Goal: Task Accomplishment & Management: Use online tool/utility

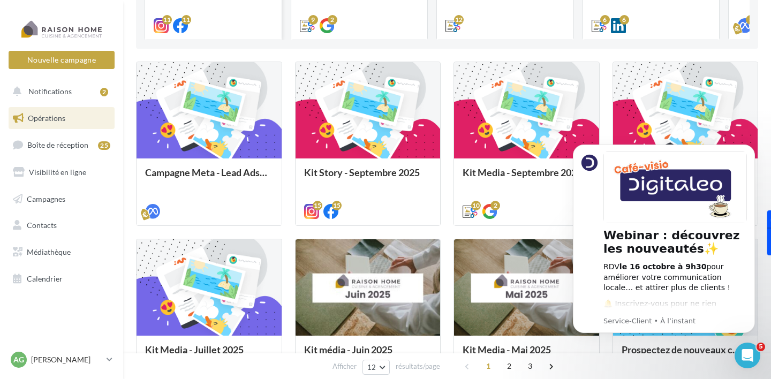
scroll to position [223, 0]
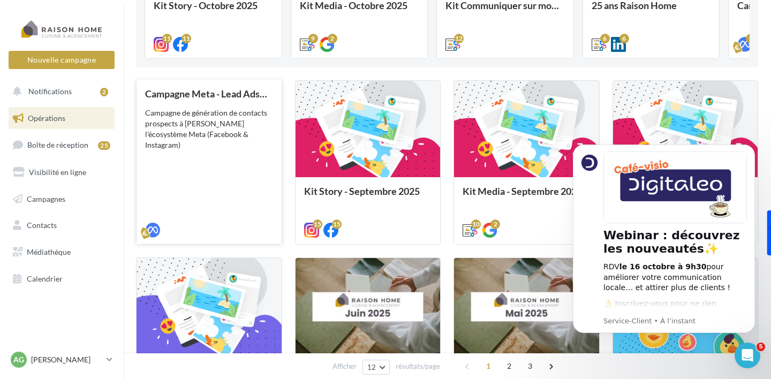
click at [210, 140] on div "Campagne Meta - Lead Ads 1 mois Campagne de génération de contacts prospects à …" at bounding box center [209, 161] width 128 height 146
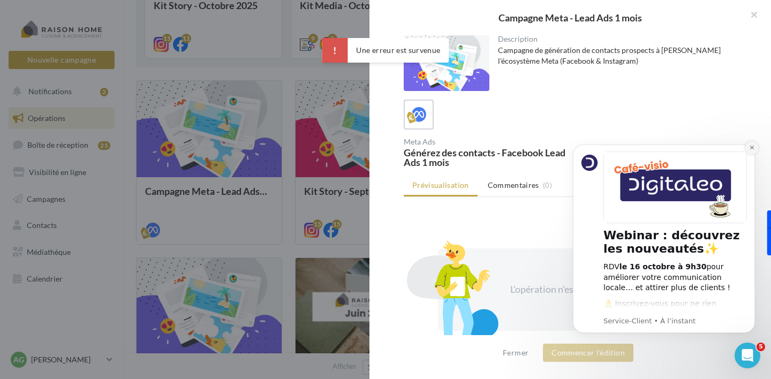
click at [755, 147] on button "Dismiss notification" at bounding box center [752, 148] width 14 height 14
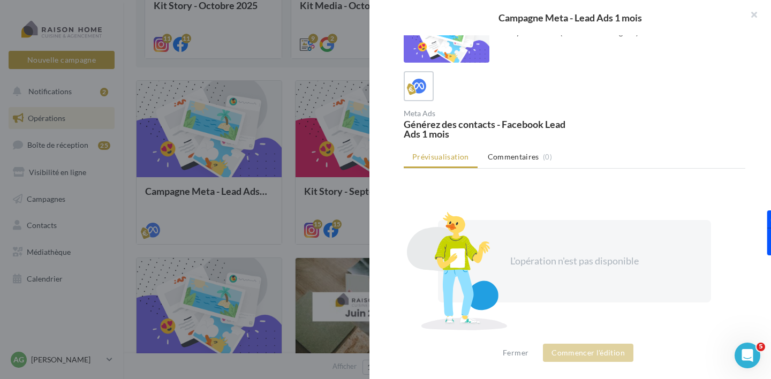
scroll to position [0, 0]
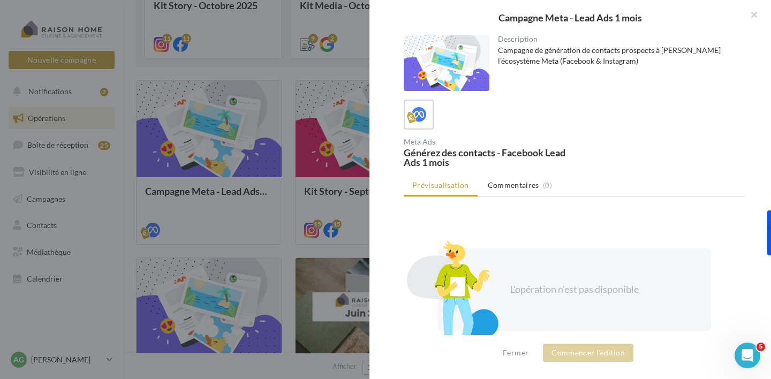
click at [586, 270] on div "L'opération n'est pas disponible" at bounding box center [574, 289] width 273 height 82
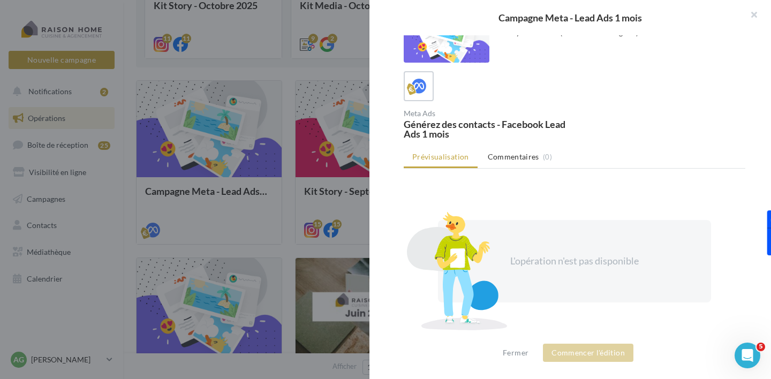
click at [586, 270] on div "L'opération n'est pas disponible" at bounding box center [574, 261] width 273 height 82
click at [522, 160] on span "Commentaires" at bounding box center [513, 157] width 51 height 11
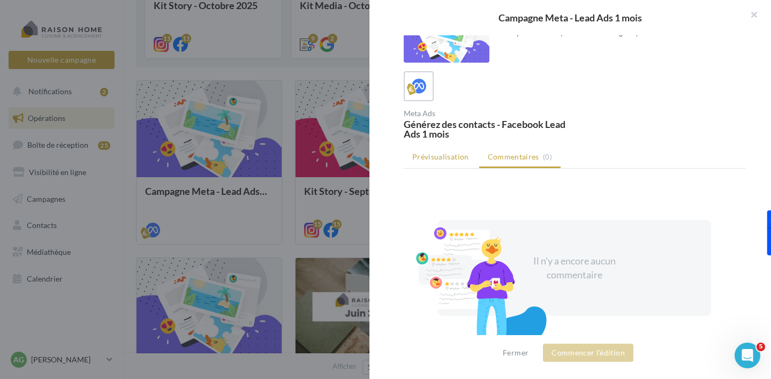
click at [457, 160] on span "Prévisualisation" at bounding box center [440, 156] width 57 height 9
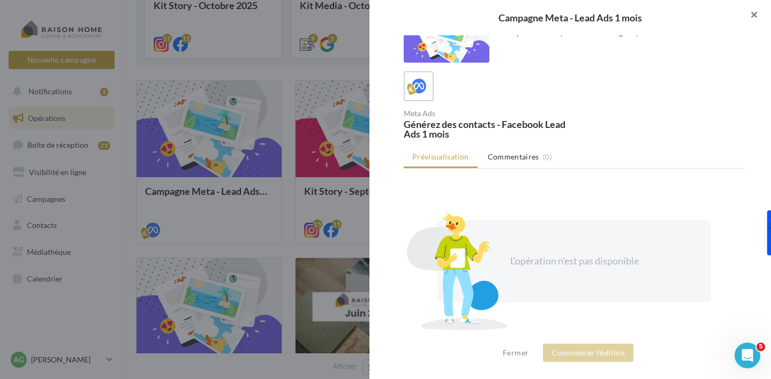
click at [752, 10] on button "button" at bounding box center [749, 16] width 43 height 32
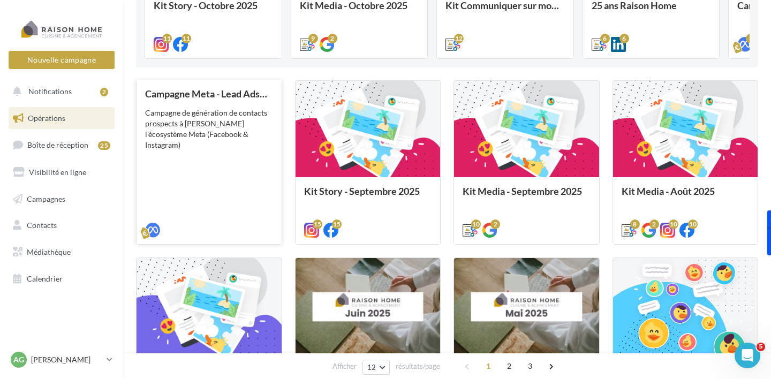
click at [224, 154] on div "Campagne Meta - Lead Ads 1 mois Campagne de génération de contacts prospects à …" at bounding box center [209, 161] width 128 height 146
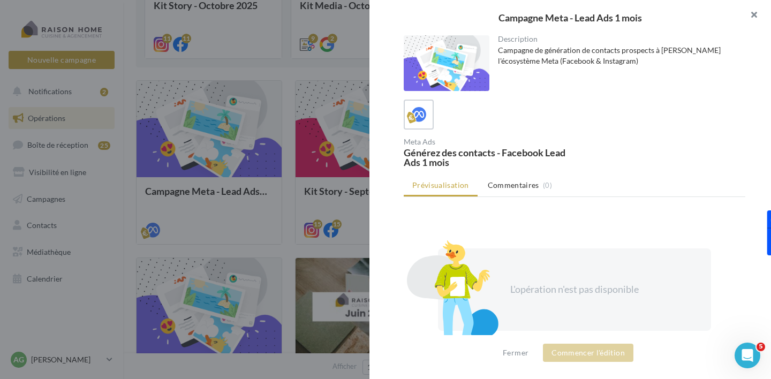
click at [755, 15] on button "button" at bounding box center [749, 16] width 43 height 32
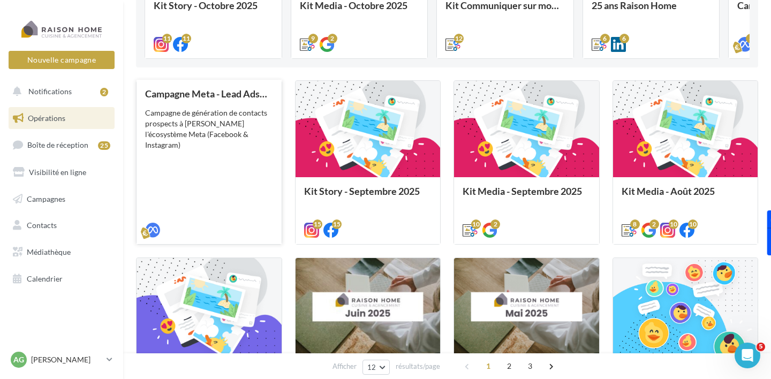
click at [214, 114] on div "Campagne de génération de contacts prospects à [PERSON_NAME] l'écosystème Meta …" at bounding box center [209, 129] width 128 height 43
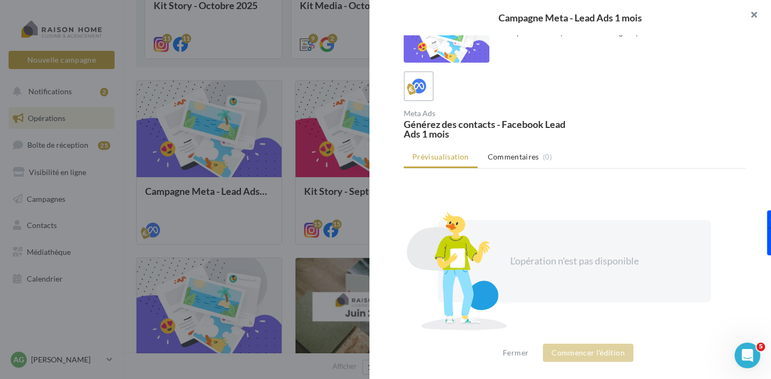
click at [753, 18] on button "button" at bounding box center [749, 16] width 43 height 32
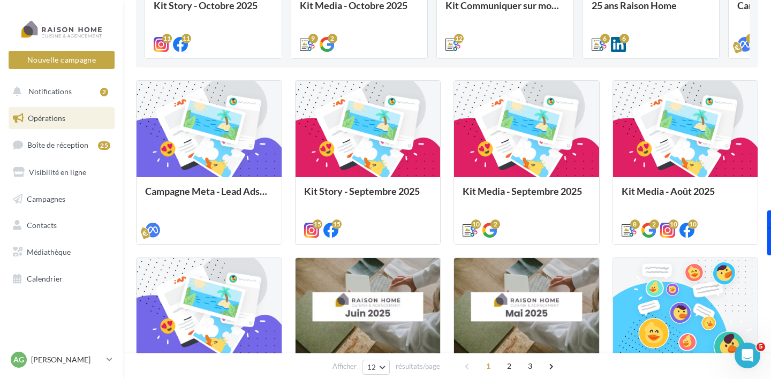
click at [71, 314] on nav "Nouvelle campagne Nouvelle campagne Notifications 2 Opérations Boîte de récepti…" at bounding box center [61, 189] width 123 height 379
click at [60, 119] on span "Opérations" at bounding box center [46, 118] width 37 height 9
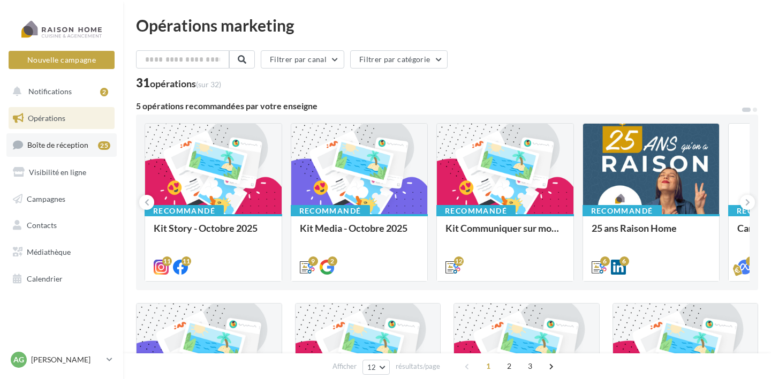
click at [50, 144] on span "Boîte de réception" at bounding box center [57, 144] width 61 height 9
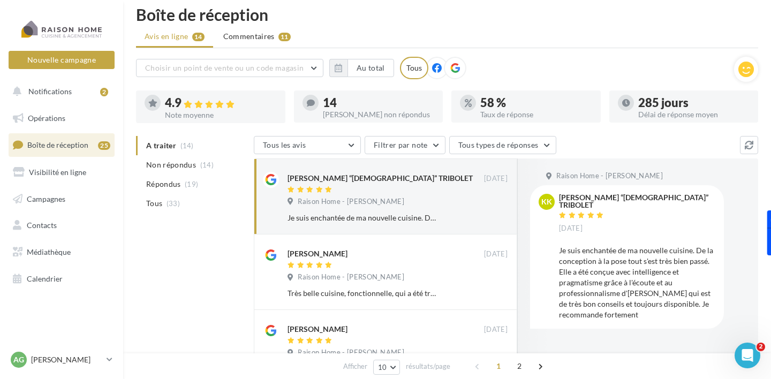
scroll to position [5, 0]
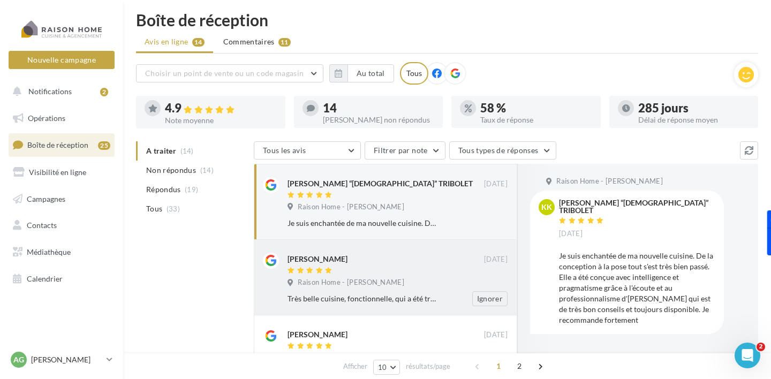
click at [406, 279] on div "Raison Home - Alexis GASQUET" at bounding box center [398, 284] width 220 height 12
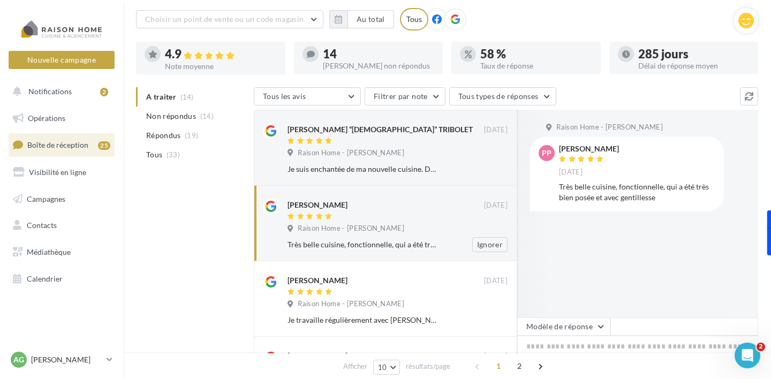
scroll to position [72, 0]
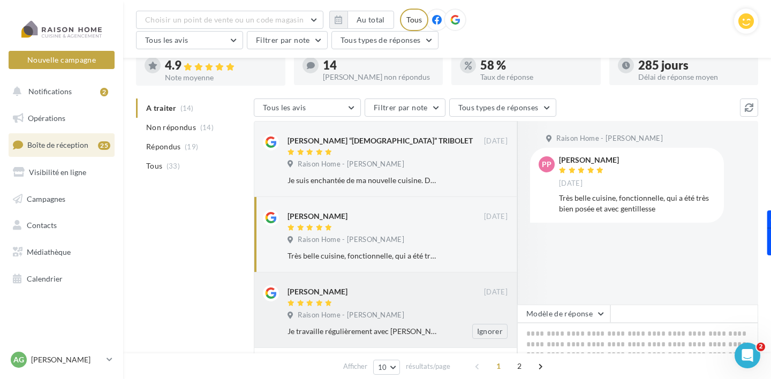
click at [381, 289] on div "Gerald Duperray" at bounding box center [386, 290] width 197 height 11
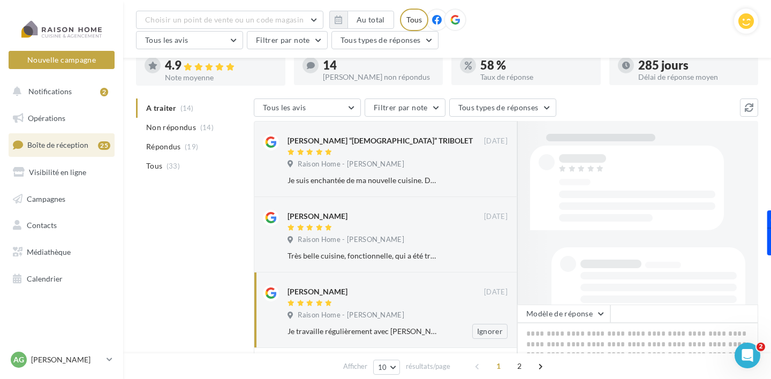
click at [436, 313] on div "Raison Home - Alexis GASQUET" at bounding box center [398, 317] width 220 height 12
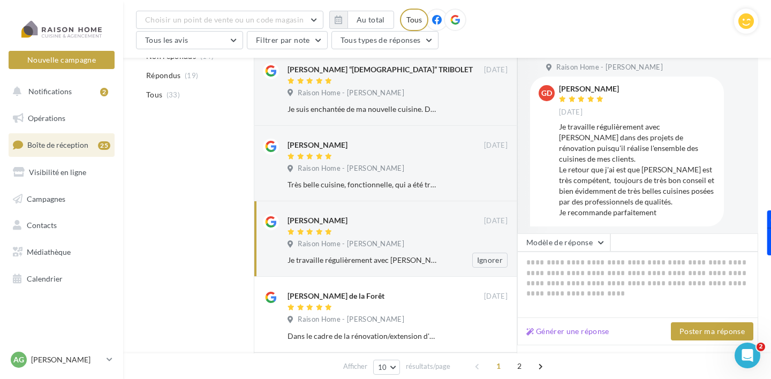
scroll to position [157, 0]
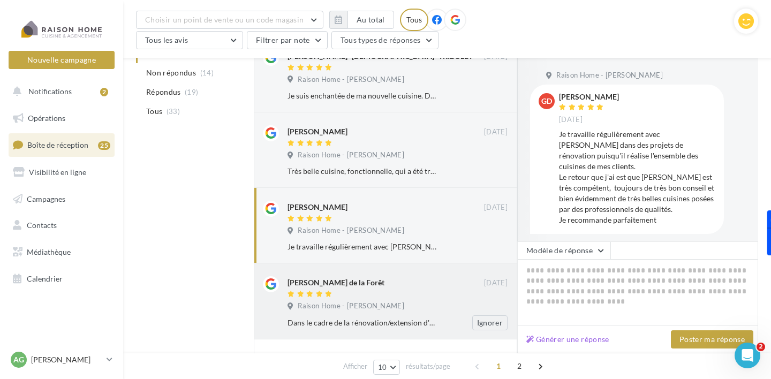
click at [405, 291] on div "Sylvain Frodé de la Forêt" at bounding box center [386, 287] width 197 height 22
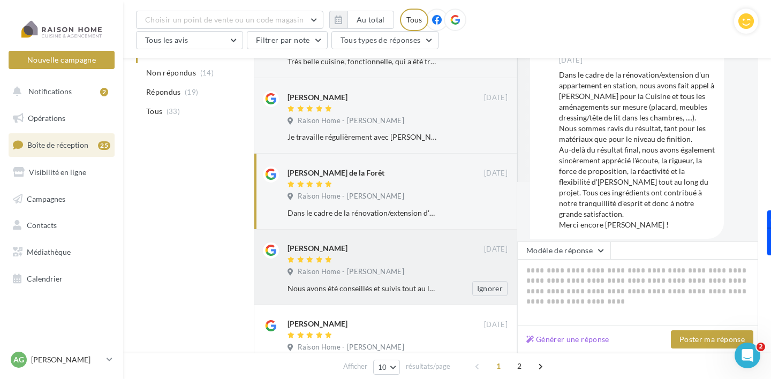
scroll to position [275, 0]
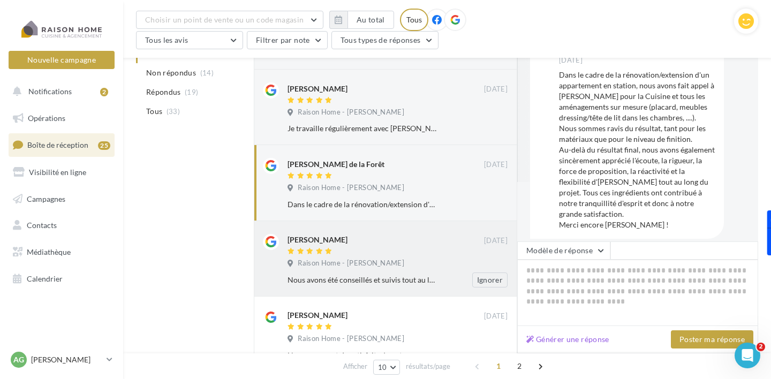
click at [425, 250] on div at bounding box center [386, 251] width 197 height 9
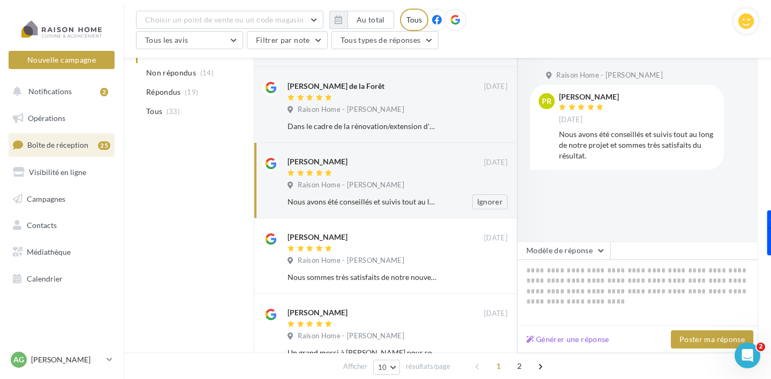
scroll to position [355, 0]
click at [396, 234] on div "Isabelle Leveugle" at bounding box center [386, 235] width 197 height 11
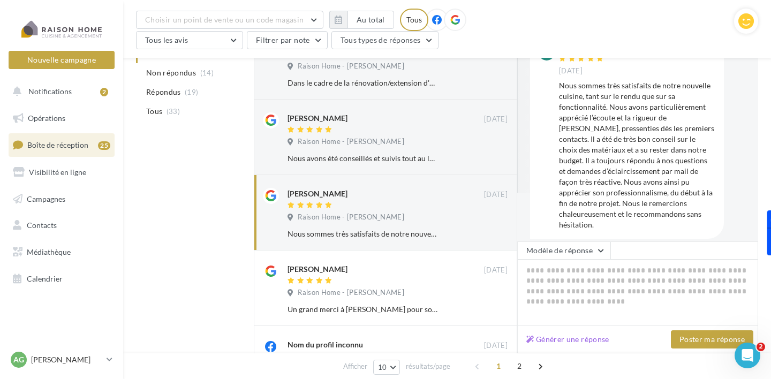
scroll to position [397, 0]
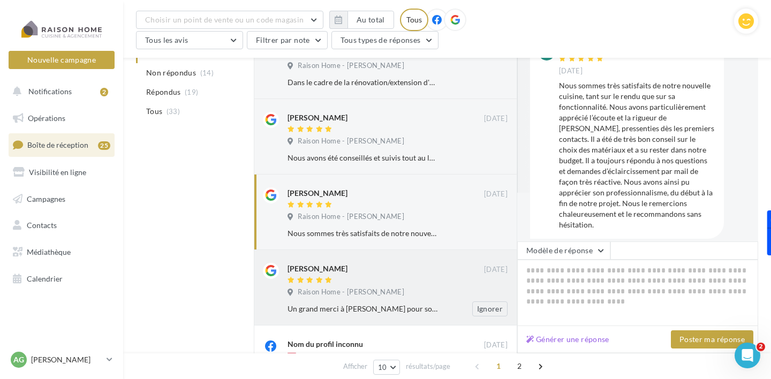
click at [411, 293] on div "Raison Home - Alexis GASQUET" at bounding box center [398, 294] width 220 height 12
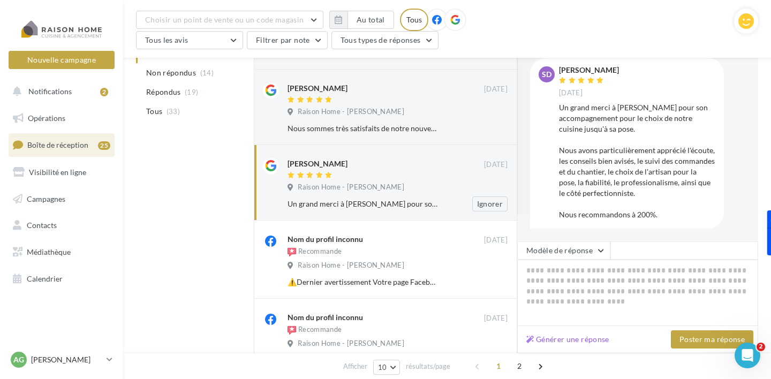
scroll to position [591, 0]
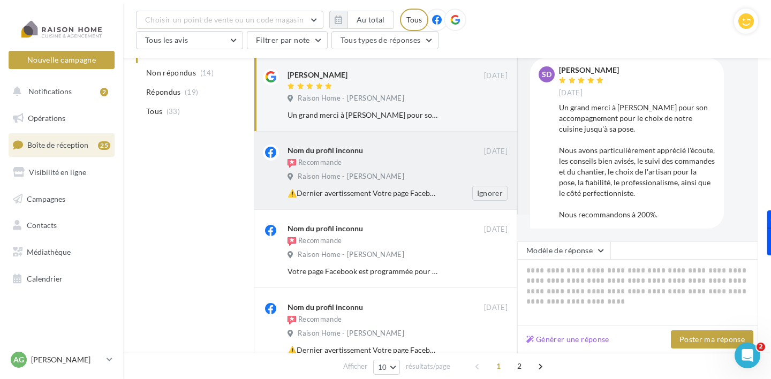
click at [429, 191] on div "⚠️Dernier avertissement Votre page Facebook sera définitivement supprimée car l…" at bounding box center [402, 193] width 229 height 15
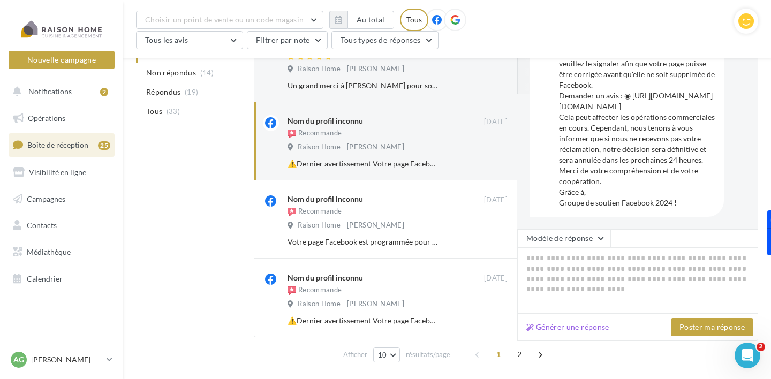
scroll to position [659, 0]
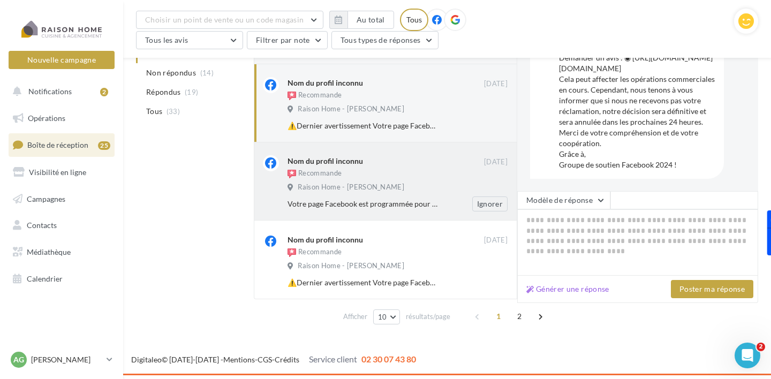
click at [419, 205] on div "Votre page Facebook est programmée pour une suppression permanente en raison d'…" at bounding box center [363, 204] width 150 height 11
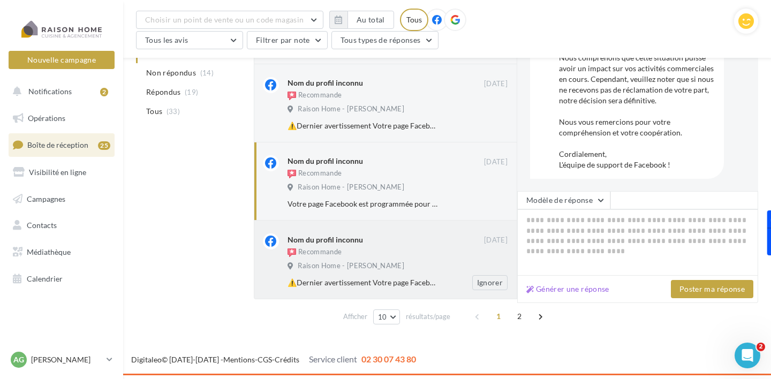
click at [398, 251] on div "Nom du profil inconnu Recommande" at bounding box center [386, 246] width 197 height 25
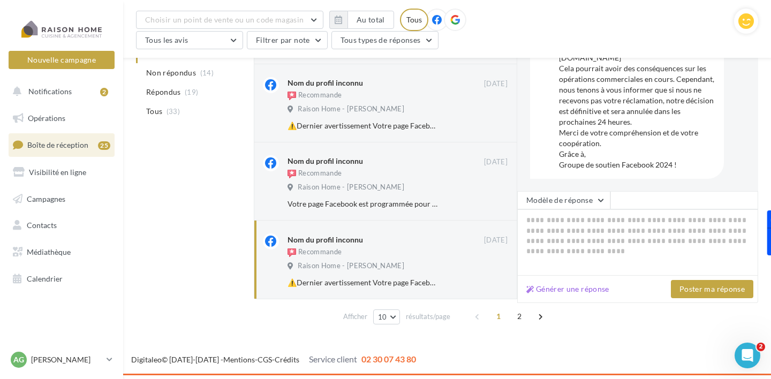
scroll to position [168, 0]
